Goal: Transaction & Acquisition: Obtain resource

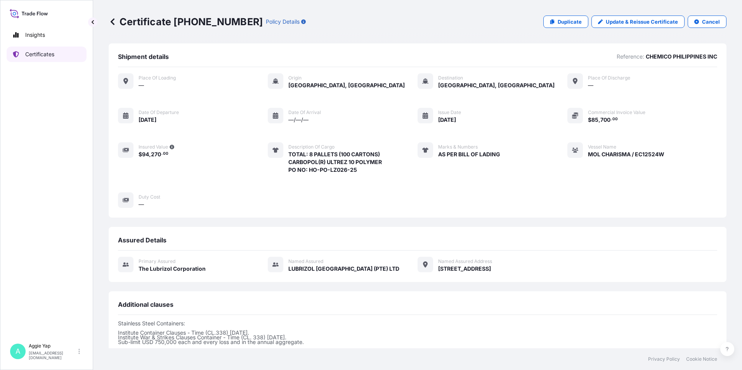
click at [60, 60] on link "Certificates" at bounding box center [47, 55] width 80 height 16
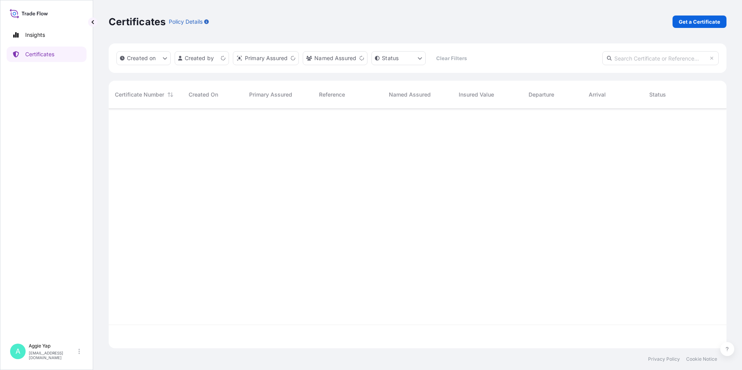
scroll to position [238, 612]
click at [686, 26] on link "Get a Certificate" at bounding box center [699, 22] width 54 height 12
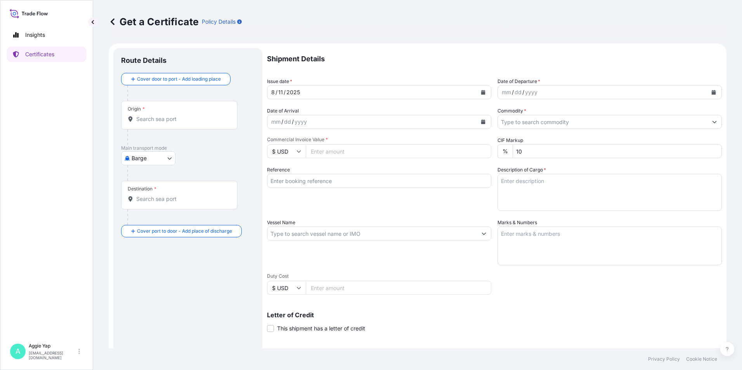
click at [156, 161] on body "Insights Certificates A [PERSON_NAME] [EMAIL_ADDRESS][DOMAIN_NAME] Get a Certif…" at bounding box center [371, 185] width 742 height 370
click at [148, 218] on span "Ocean Vessel" at bounding box center [153, 220] width 35 height 8
select select "Ocean Vessel"
drag, startPoint x: 180, startPoint y: 126, endPoint x: 189, endPoint y: 123, distance: 9.4
click at [180, 126] on div "Origin *" at bounding box center [179, 118] width 116 height 29
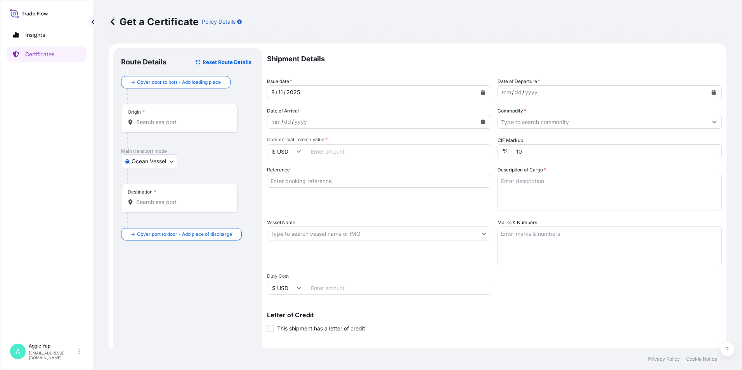
click at [180, 126] on input "Origin *" at bounding box center [182, 122] width 92 height 8
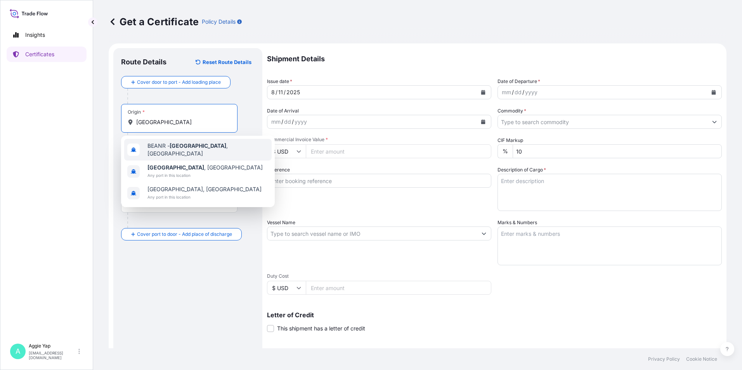
click at [169, 154] on div "BEANR - [GEOGRAPHIC_DATA] , [GEOGRAPHIC_DATA]" at bounding box center [197, 150] width 147 height 22
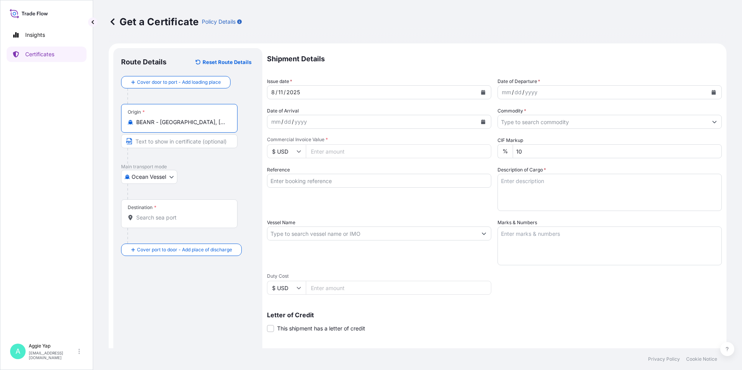
type input "BEANR - [GEOGRAPHIC_DATA], [GEOGRAPHIC_DATA]"
click at [154, 223] on div "Destination *" at bounding box center [179, 213] width 116 height 29
click at [154, 221] on input "Destination *" at bounding box center [182, 218] width 92 height 8
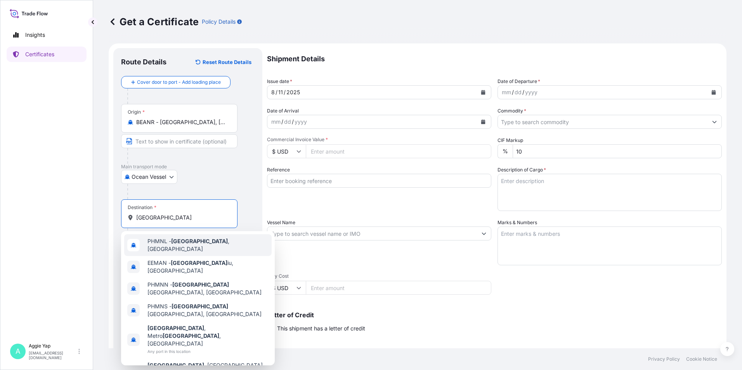
click at [179, 247] on div "PHMNL - [GEOGRAPHIC_DATA] , [GEOGRAPHIC_DATA]" at bounding box center [197, 245] width 147 height 22
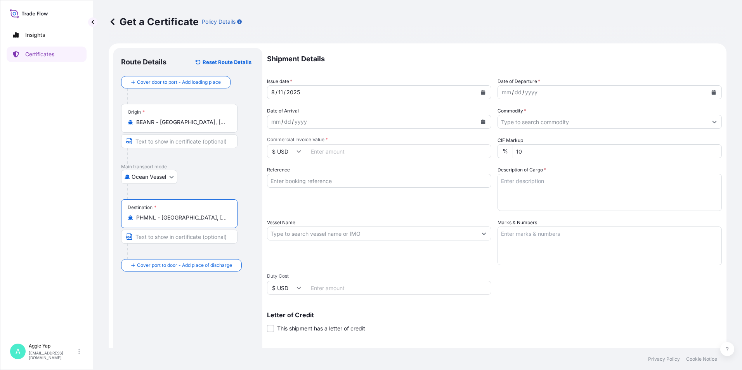
type input "PHMNL - [GEOGRAPHIC_DATA], [GEOGRAPHIC_DATA]"
click at [477, 89] on button "Calendar" at bounding box center [483, 92] width 12 height 12
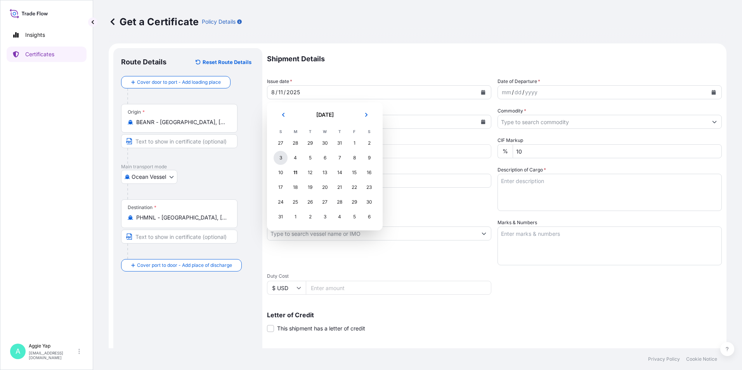
click at [284, 161] on div "3" at bounding box center [280, 158] width 14 height 14
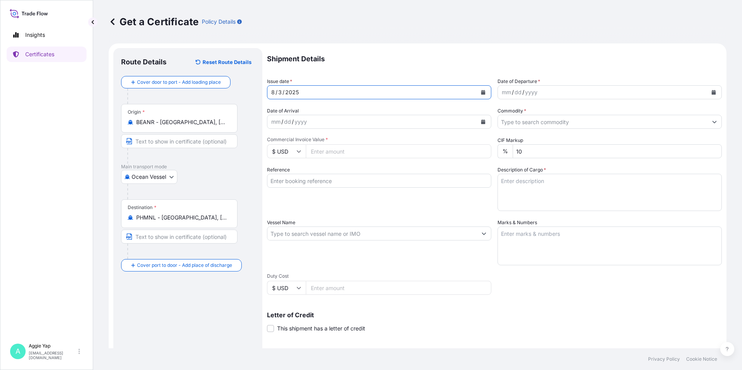
click at [710, 95] on button "Calendar" at bounding box center [713, 92] width 12 height 12
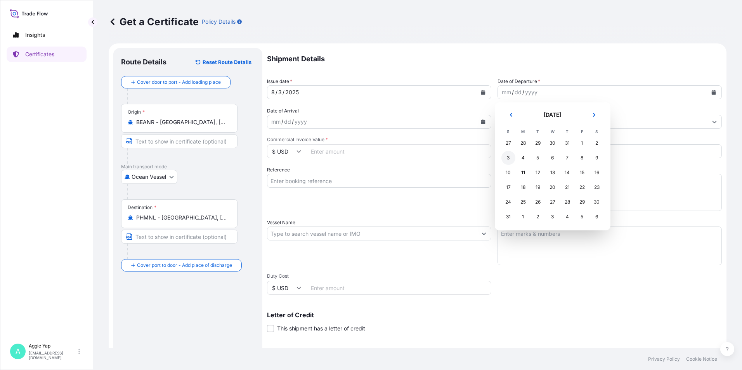
click at [509, 158] on div "3" at bounding box center [508, 158] width 14 height 14
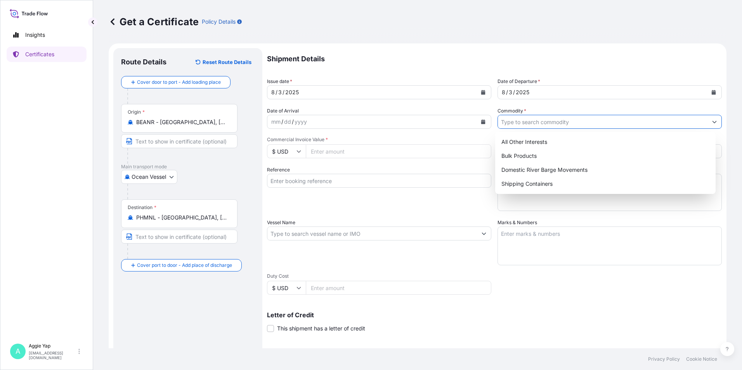
click at [527, 123] on input "Commodity *" at bounding box center [602, 122] width 209 height 14
click at [524, 148] on div "All Other Interests" at bounding box center [605, 142] width 215 height 14
type input "All Other Interests"
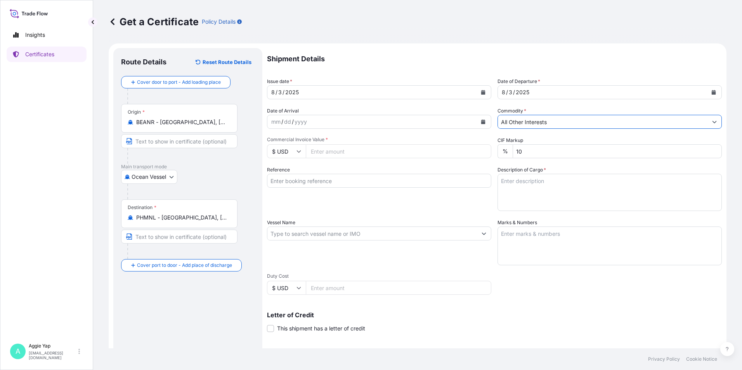
click at [339, 154] on input "Commercial Invoice Value *" at bounding box center [398, 151] width 185 height 14
type input "89280"
click at [339, 166] on div "Shipment Details Issue date * [DATE] Date of Departure * [DATE] Date of Arrival…" at bounding box center [494, 233] width 455 height 370
drag, startPoint x: 318, startPoint y: 186, endPoint x: 319, endPoint y: 179, distance: 7.0
click at [318, 186] on input "Reference" at bounding box center [379, 181] width 224 height 14
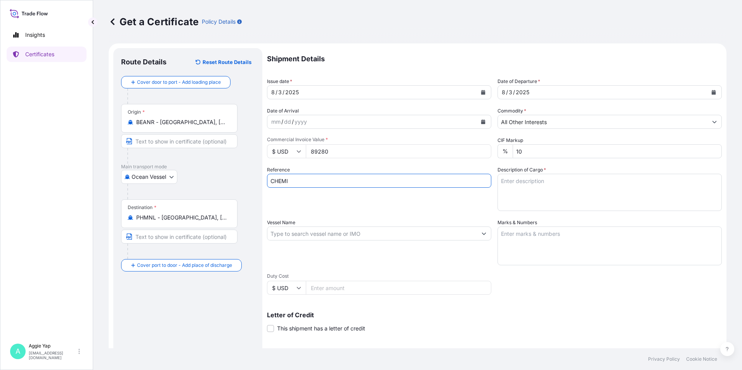
type input "CHEMICO PHILIPPINES INC"
click at [407, 236] on input "Vessel Name" at bounding box center [371, 234] width 209 height 14
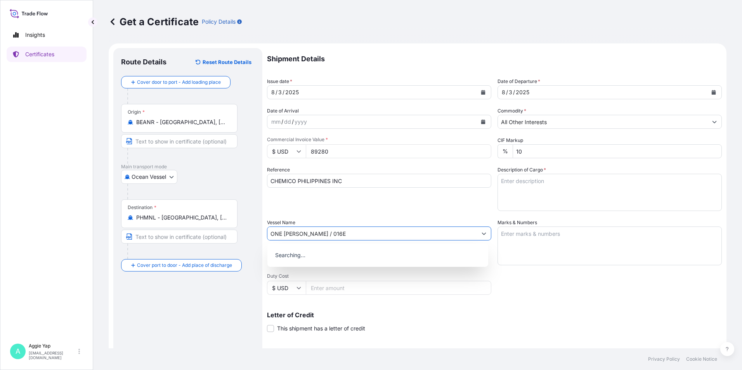
type input "ONE [PERSON_NAME] / 016E"
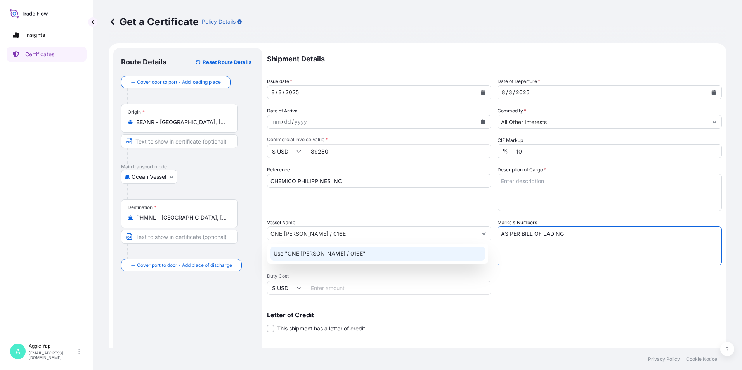
click at [323, 258] on div "Use "ONE [PERSON_NAME] / 016E"" at bounding box center [377, 254] width 215 height 14
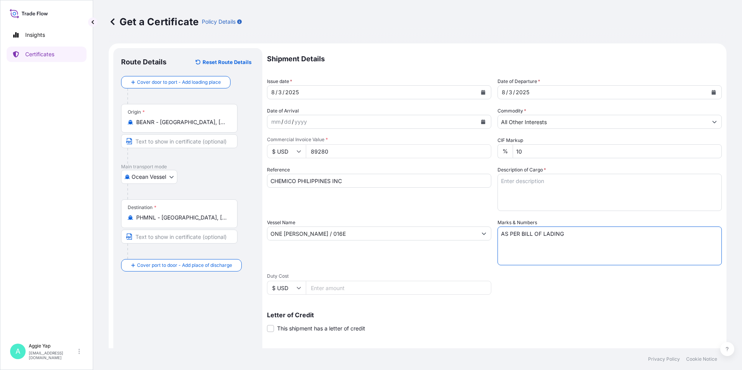
type textarea "AS PER BILL OF LADING"
click at [515, 187] on textarea "Description of Cargo *" at bounding box center [609, 192] width 224 height 37
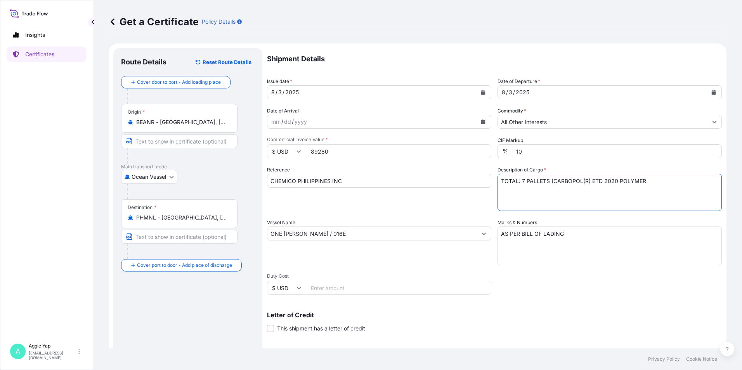
click at [550, 180] on textarea "TOTAL: 7 PALLETS (CARBOPOL(R) ETD 2020 POLYMER" at bounding box center [609, 192] width 224 height 37
click at [571, 179] on textarea "TOTAL: 7 PALLETS ( CARBOPOL(R) ETD 2020 POLYMER" at bounding box center [609, 192] width 224 height 37
click at [606, 186] on textarea "TOTAL: 7 PALLETS (100 CARTONS) CARBOPOL(R) ETD 2020 POLYMER" at bounding box center [609, 192] width 224 height 37
type textarea "TOTAL: 7 PALLETS (100 CARTONS) CARBOPOL(R) ETD 2020 POLYMER PO NO: HO-PO-LZ009-…"
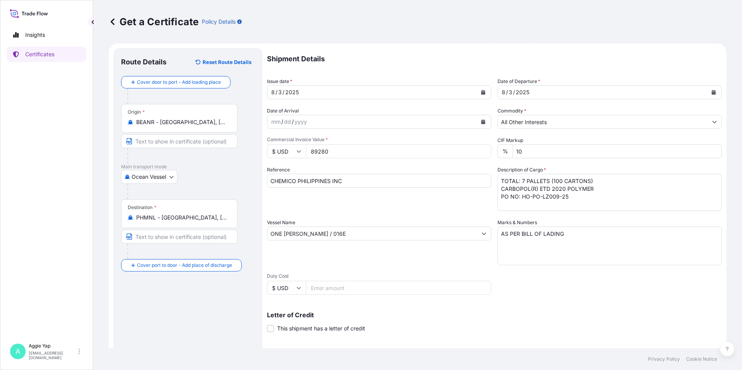
click at [455, 211] on div "Shipment Details Issue date * [DATE] Date of Departure * [DATE] Date of Arrival…" at bounding box center [494, 233] width 455 height 370
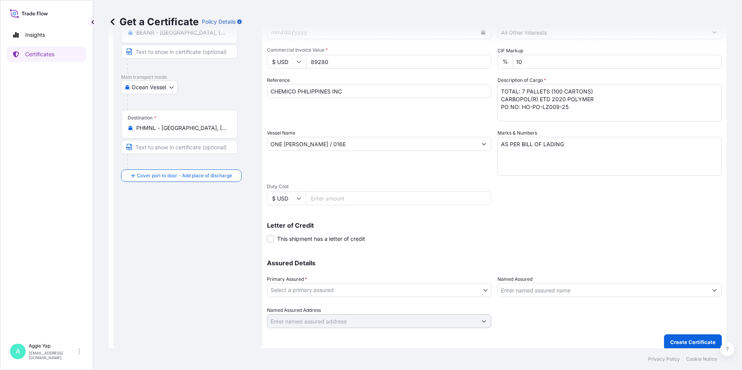
scroll to position [96, 0]
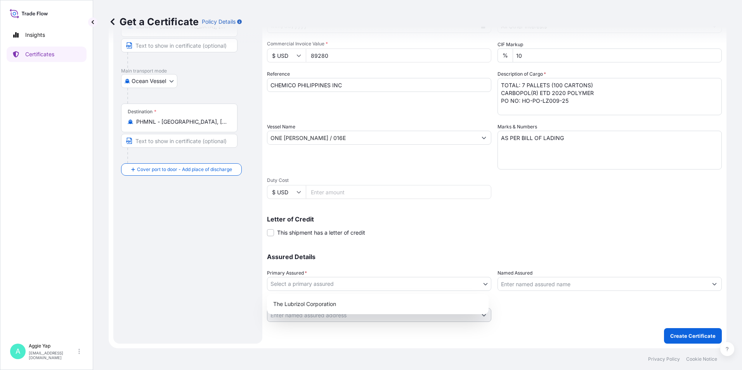
click at [318, 287] on body "Insights Certificates A [PERSON_NAME] [EMAIL_ADDRESS][DOMAIN_NAME] Get a Certif…" at bounding box center [371, 185] width 742 height 370
click at [320, 303] on div "The Lubrizol Corporation" at bounding box center [377, 304] width 215 height 14
select select "31566"
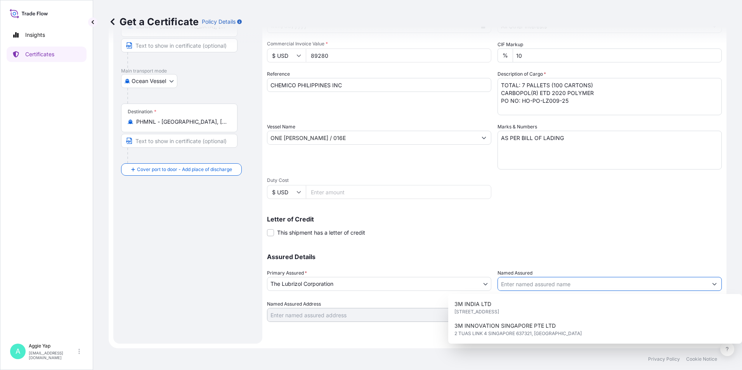
click at [547, 278] on input "Named Assured" at bounding box center [602, 284] width 209 height 14
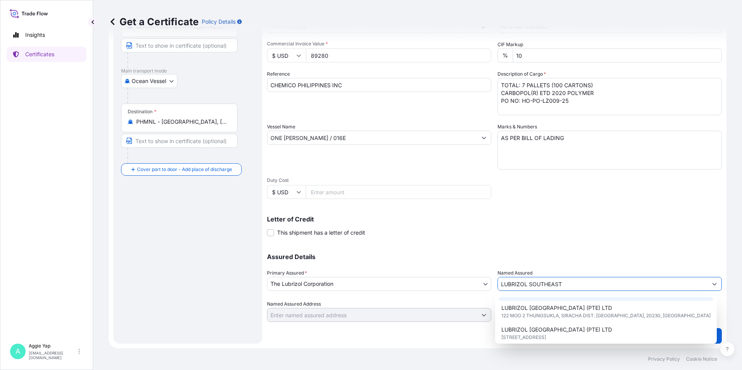
scroll to position [39, 0]
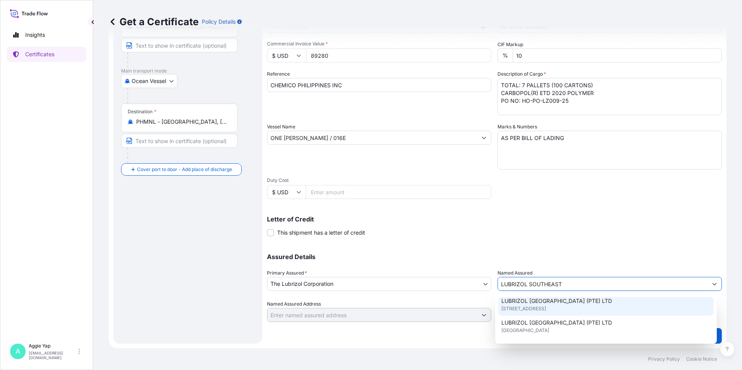
click at [546, 309] on span "[STREET_ADDRESS]" at bounding box center [523, 309] width 45 height 8
type input "LUBRIZOL [GEOGRAPHIC_DATA] (PTE) LTD"
type input "[STREET_ADDRESS]"
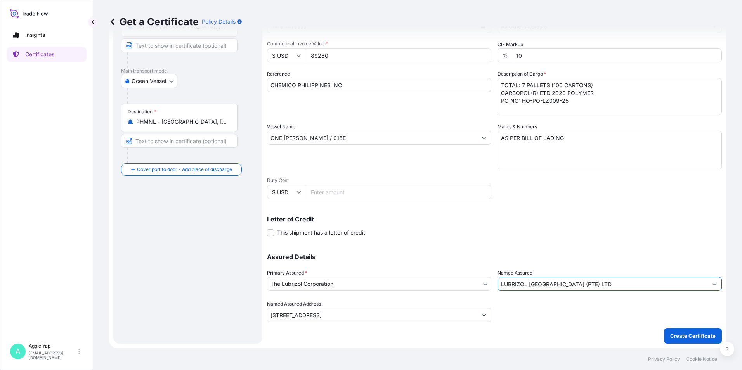
type input "LUBRIZOL [GEOGRAPHIC_DATA] (PTE) LTD"
click at [511, 244] on div "Shipment Details Issue date * [DATE] Date of Departure * [DATE] Date of Arrival…" at bounding box center [494, 137] width 455 height 370
click at [689, 337] on p "Create Certificate" at bounding box center [692, 336] width 45 height 8
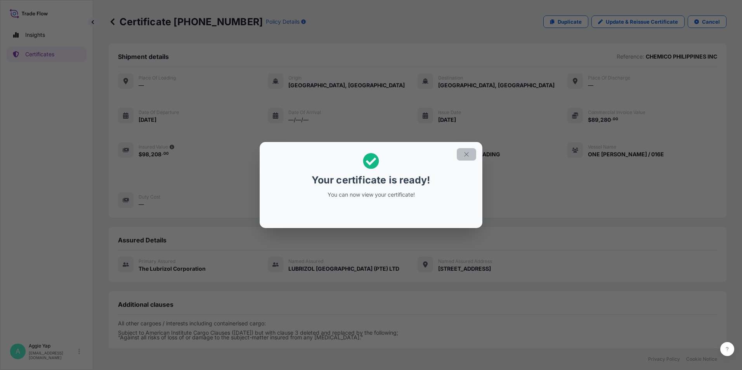
click at [462, 156] on button "button" at bounding box center [466, 154] width 19 height 12
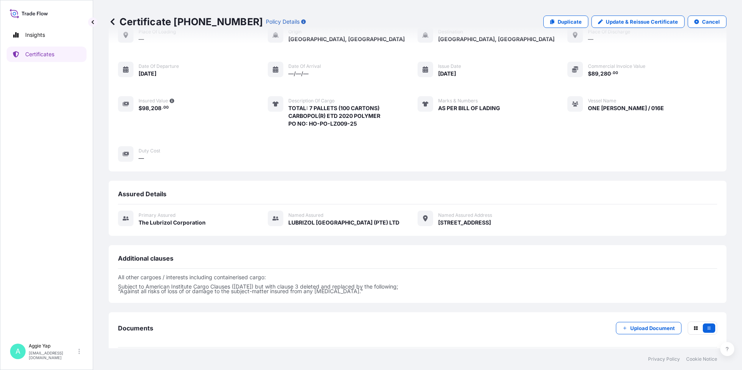
scroll to position [83, 0]
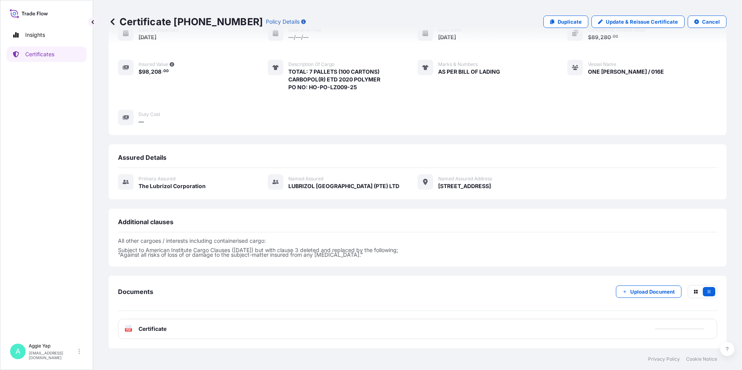
click at [171, 329] on div "PDF Certificate" at bounding box center [417, 329] width 599 height 20
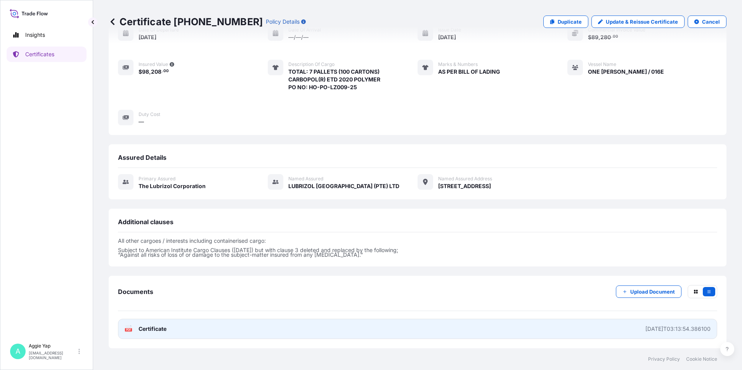
click at [175, 327] on link "PDF Certificate [DATE]T03:13:54.386100" at bounding box center [417, 329] width 599 height 20
click at [173, 334] on link "PDF Certificate [DATE]T03:13:54.386100" at bounding box center [417, 329] width 599 height 20
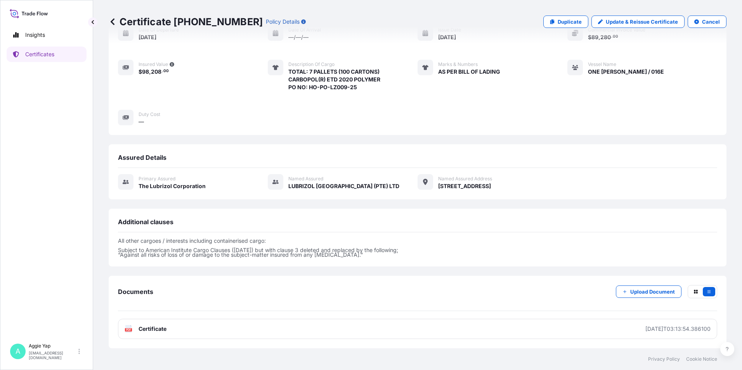
click at [276, 131] on div "Place of Loading — Origin [GEOGRAPHIC_DATA], [GEOGRAPHIC_DATA] Destination [GEO…" at bounding box center [417, 62] width 599 height 156
